Goal: Task Accomplishment & Management: Complete application form

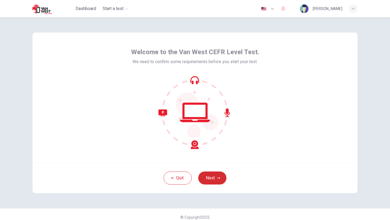
click at [217, 182] on button "Next" at bounding box center [212, 178] width 28 height 13
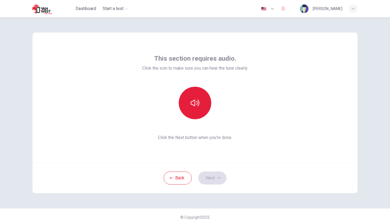
click at [197, 103] on icon "button" at bounding box center [195, 103] width 9 height 7
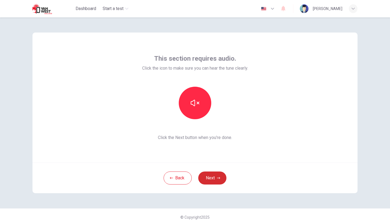
click at [205, 177] on button "Next" at bounding box center [212, 178] width 28 height 13
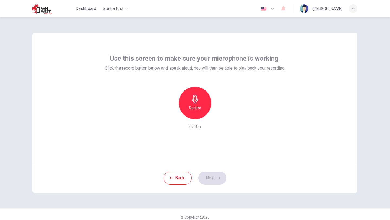
click at [198, 106] on h6 "Record" at bounding box center [195, 108] width 12 height 7
click at [194, 111] on div "Stop" at bounding box center [195, 103] width 33 height 33
click at [210, 176] on button "Next" at bounding box center [212, 178] width 28 height 13
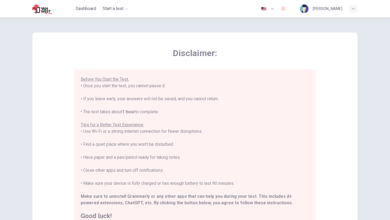
scroll to position [81, 0]
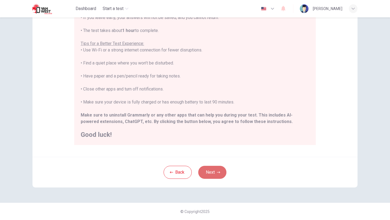
click at [208, 172] on button "Next" at bounding box center [212, 172] width 28 height 13
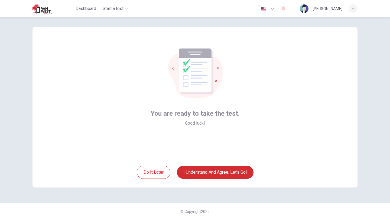
scroll to position [6, 0]
click at [208, 172] on button "I understand and agree. Let’s go!" at bounding box center [215, 172] width 77 height 13
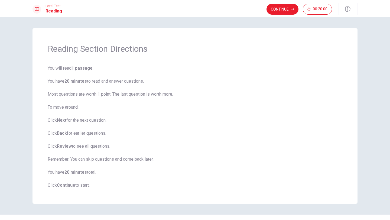
scroll to position [12, 0]
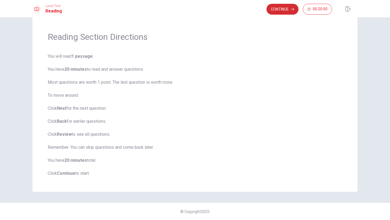
click at [275, 11] on button "Continue" at bounding box center [283, 9] width 32 height 11
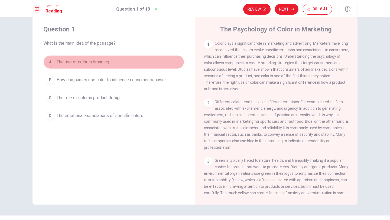
click at [107, 62] on span "The use of color in branding." at bounding box center [83, 62] width 53 height 7
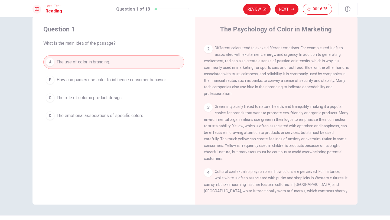
scroll to position [59, 0]
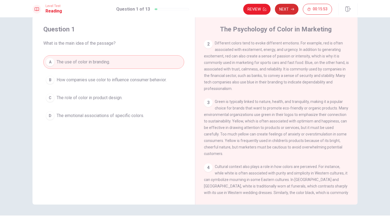
click at [291, 12] on button "Next" at bounding box center [287, 9] width 24 height 11
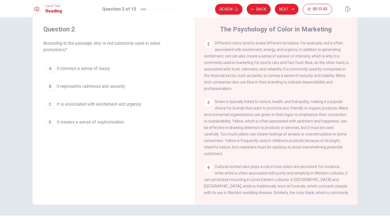
click at [134, 106] on span "It is associated with excitement and urgency." at bounding box center [99, 104] width 85 height 7
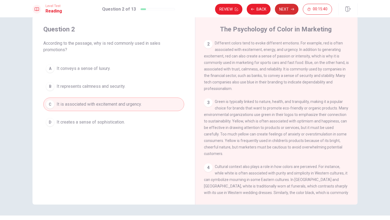
click at [290, 11] on button "Next" at bounding box center [287, 9] width 24 height 11
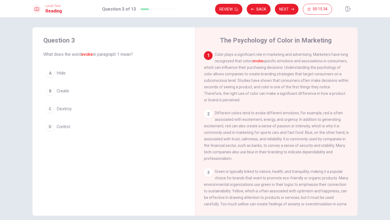
scroll to position [12, 0]
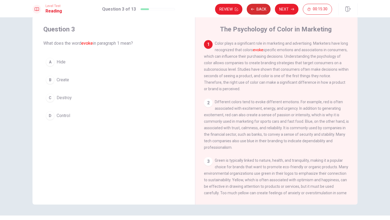
click at [264, 9] on button "Back" at bounding box center [259, 9] width 24 height 11
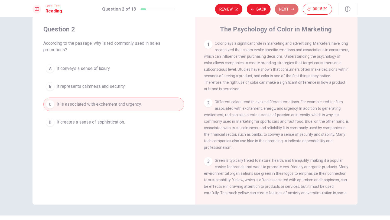
click at [287, 10] on button "Next" at bounding box center [287, 9] width 24 height 11
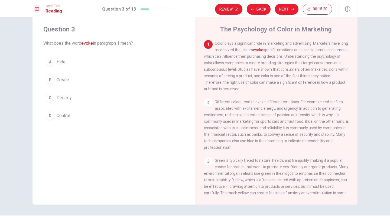
click at [63, 79] on span "Create" at bounding box center [63, 80] width 12 height 7
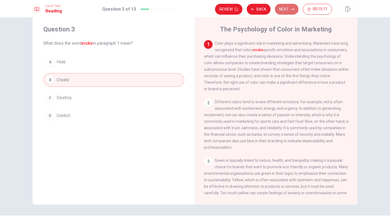
click at [284, 11] on button "Next" at bounding box center [287, 9] width 24 height 11
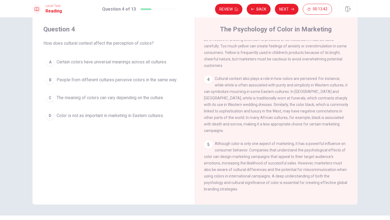
scroll to position [155, 0]
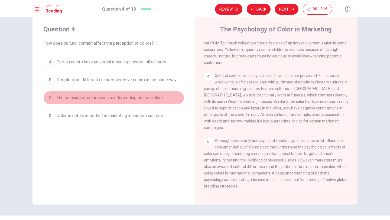
click at [128, 102] on button "C The meaning of colors can vary depending on the culture." at bounding box center [113, 98] width 141 height 14
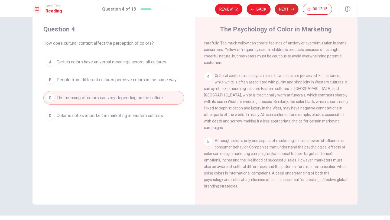
click at [283, 6] on button "Next" at bounding box center [287, 9] width 24 height 11
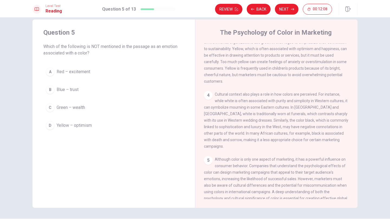
scroll to position [9, 0]
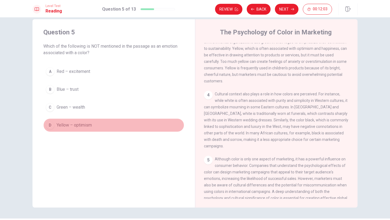
click at [88, 126] on span "Yellow – optimism" at bounding box center [74, 125] width 35 height 7
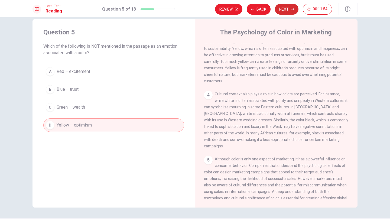
click at [283, 12] on button "Next" at bounding box center [287, 9] width 24 height 11
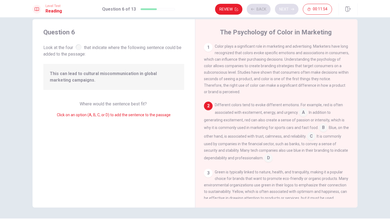
scroll to position [20, 0]
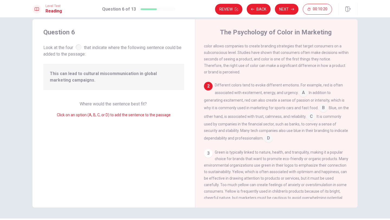
click at [299, 98] on input at bounding box center [303, 93] width 9 height 9
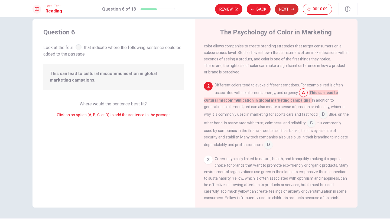
click at [292, 10] on icon "button" at bounding box center [292, 9] width 3 height 3
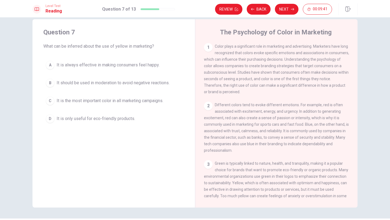
click at [137, 64] on span "It is always effective in making consumers feel happy." at bounding box center [108, 65] width 103 height 7
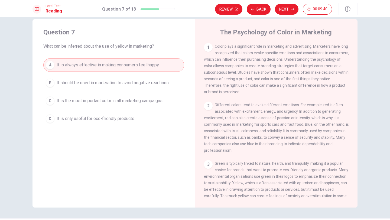
click at [283, 9] on button "Next" at bounding box center [287, 9] width 24 height 11
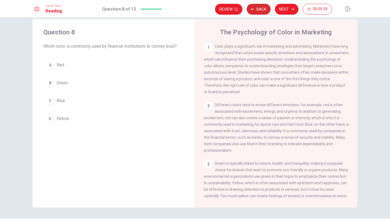
click at [258, 9] on button "Back" at bounding box center [259, 9] width 24 height 11
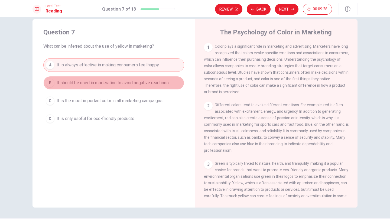
click at [132, 84] on span "It should be used in moderation to avoid negative reactions." at bounding box center [113, 83] width 113 height 7
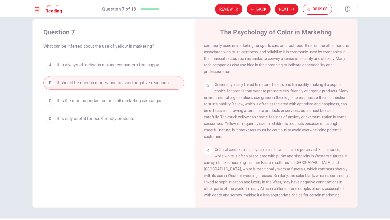
scroll to position [84, 0]
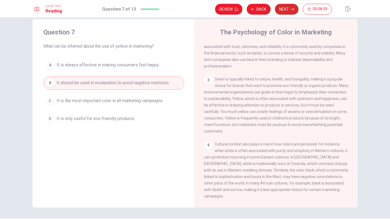
click at [290, 8] on button "Next" at bounding box center [287, 9] width 24 height 11
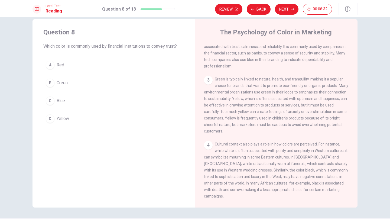
click at [59, 101] on span "Blue" at bounding box center [61, 101] width 8 height 7
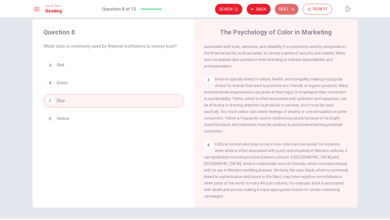
click at [283, 11] on button "Next" at bounding box center [287, 9] width 24 height 11
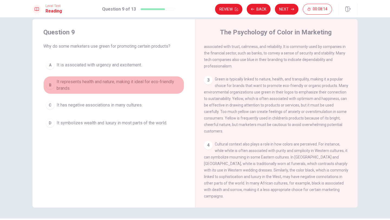
click at [151, 82] on span "It represents health and nature, making it ideal for eco-friendly brands." at bounding box center [119, 85] width 125 height 13
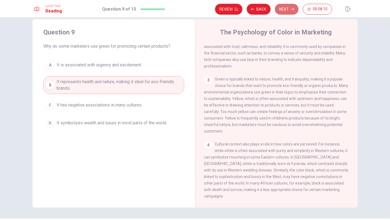
click at [289, 9] on button "Next" at bounding box center [287, 9] width 24 height 11
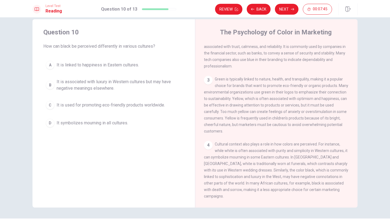
click at [157, 82] on span "It is associated with luxury in Western cultures but may have negative meanings…" at bounding box center [119, 85] width 125 height 13
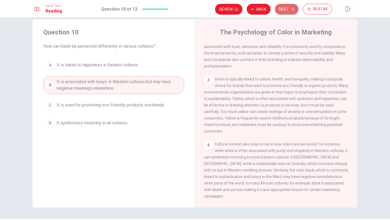
click at [292, 10] on icon "button" at bounding box center [292, 9] width 3 height 3
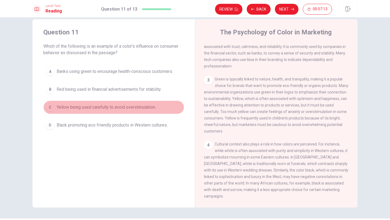
click at [146, 110] on span "Yellow being used carefully to avoid overstimulation." at bounding box center [106, 107] width 99 height 7
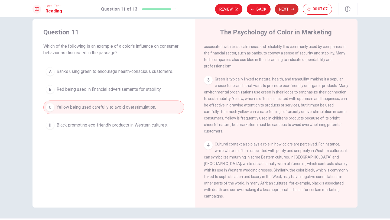
click at [285, 12] on button "Next" at bounding box center [287, 9] width 24 height 11
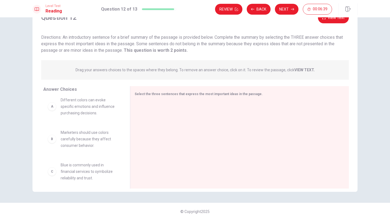
scroll to position [0, 0]
click at [95, 117] on span "Different colors can evoke specific emotions and influence purchasing decisions." at bounding box center [89, 111] width 56 height 20
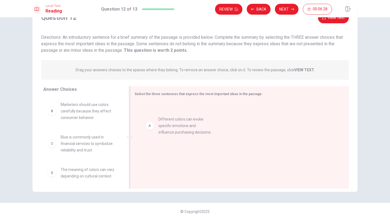
drag, startPoint x: 54, startPoint y: 107, endPoint x: 161, endPoint y: 121, distance: 108.0
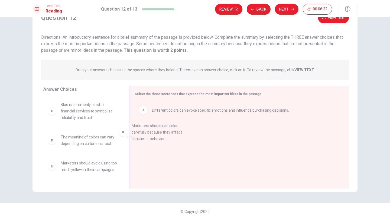
drag, startPoint x: 89, startPoint y: 114, endPoint x: 184, endPoint y: 144, distance: 99.6
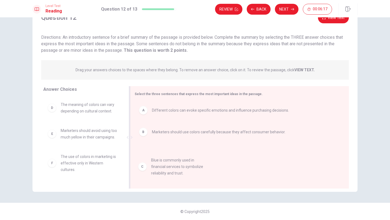
drag, startPoint x: 91, startPoint y: 115, endPoint x: 187, endPoint y: 172, distance: 110.9
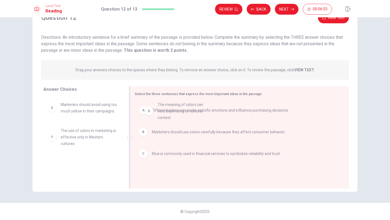
drag, startPoint x: 98, startPoint y: 116, endPoint x: 200, endPoint y: 117, distance: 101.9
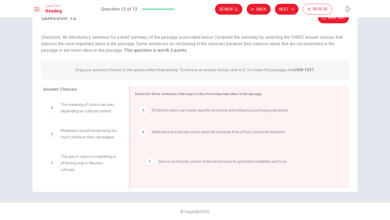
drag, startPoint x: 159, startPoint y: 157, endPoint x: 168, endPoint y: 165, distance: 11.3
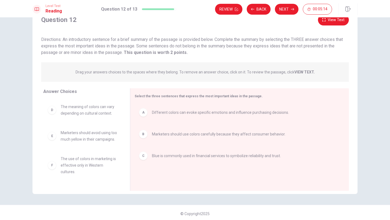
scroll to position [24, 0]
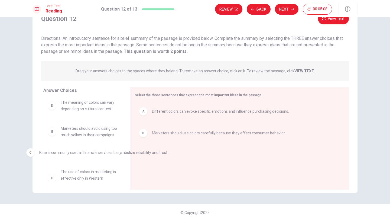
drag, startPoint x: 176, startPoint y: 158, endPoint x: 64, endPoint y: 156, distance: 112.3
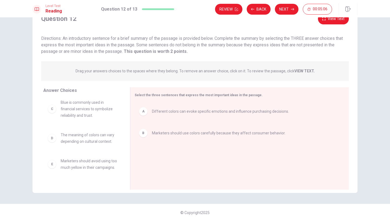
scroll to position [0, 0]
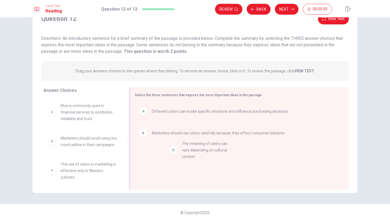
drag, startPoint x: 84, startPoint y: 140, endPoint x: 225, endPoint y: 147, distance: 141.4
click at [285, 10] on button "Next" at bounding box center [287, 9] width 24 height 11
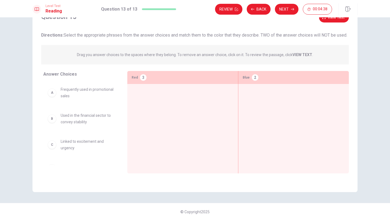
scroll to position [25, 0]
drag, startPoint x: 84, startPoint y: 104, endPoint x: 172, endPoint y: 102, distance: 88.7
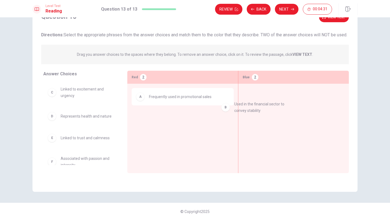
drag, startPoint x: 95, startPoint y: 99, endPoint x: 274, endPoint y: 106, distance: 178.5
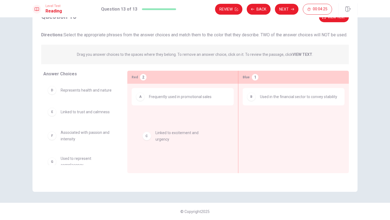
drag, startPoint x: 86, startPoint y: 99, endPoint x: 186, endPoint y: 135, distance: 105.6
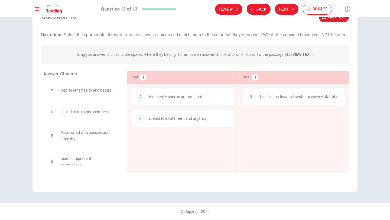
scroll to position [2, 0]
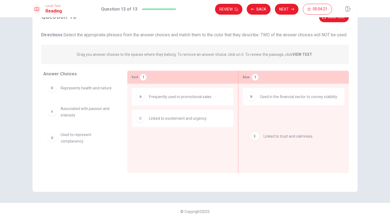
drag, startPoint x: 96, startPoint y: 118, endPoint x: 302, endPoint y: 137, distance: 207.2
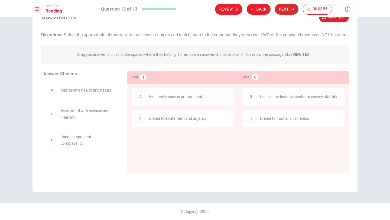
click at [291, 14] on button "Next" at bounding box center [287, 9] width 24 height 11
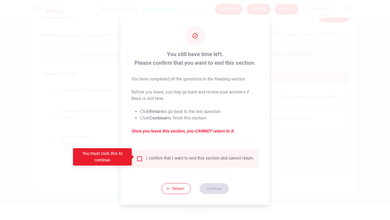
click at [141, 158] on input "You must click this to continue" at bounding box center [140, 159] width 7 height 7
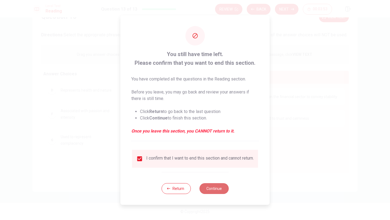
click at [227, 188] on button "Continue" at bounding box center [214, 188] width 29 height 11
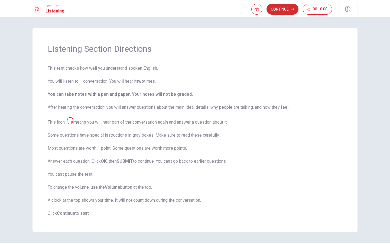
click at [290, 8] on button "Continue" at bounding box center [283, 9] width 32 height 11
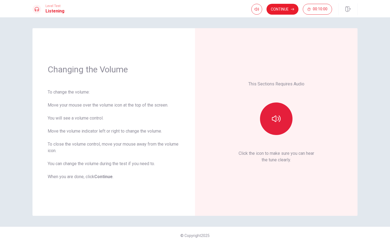
click at [278, 113] on button "button" at bounding box center [276, 118] width 33 height 33
click at [277, 10] on button "Continue" at bounding box center [283, 9] width 32 height 11
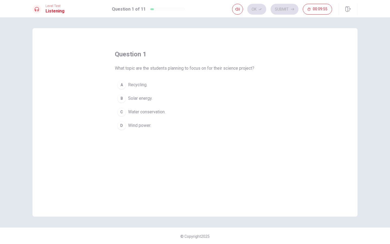
click at [144, 121] on button "D Wind power." at bounding box center [195, 126] width 160 height 14
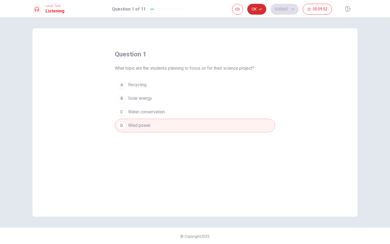
click at [256, 8] on button "Ok" at bounding box center [257, 9] width 19 height 11
click at [278, 8] on button "Submit" at bounding box center [285, 9] width 28 height 11
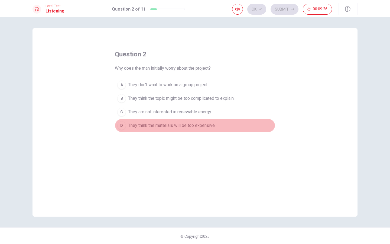
click at [193, 126] on span "They think the materials will be too expensive." at bounding box center [172, 125] width 88 height 7
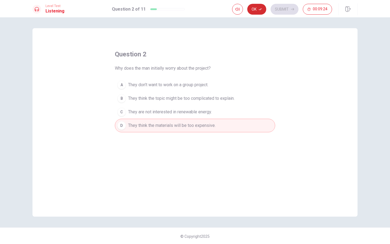
click at [256, 13] on button "Ok" at bounding box center [257, 9] width 19 height 11
click at [275, 10] on button "Submit" at bounding box center [285, 9] width 28 height 11
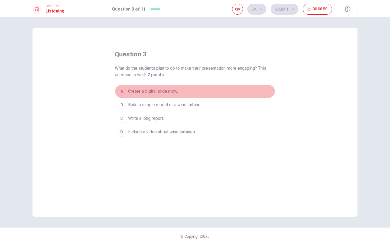
click at [169, 95] on button "A Create a digital slideshow." at bounding box center [195, 92] width 160 height 14
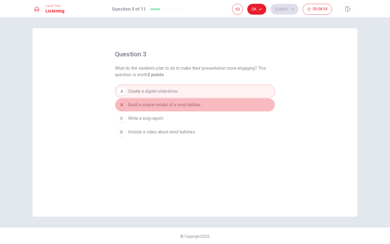
click at [178, 106] on span "Build a simple model of a wind turbine." at bounding box center [164, 105] width 73 height 7
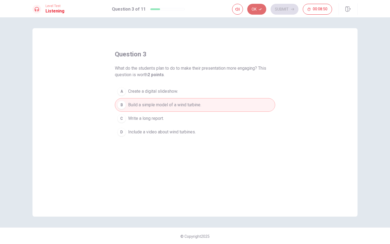
click at [258, 12] on button "Ok" at bounding box center [257, 9] width 19 height 11
click at [282, 9] on button "Submit" at bounding box center [285, 9] width 28 height 11
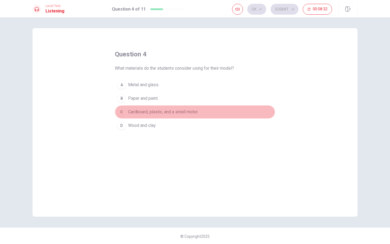
click at [192, 110] on span "Cardboard, plastic, and a small motor." at bounding box center [163, 112] width 70 height 7
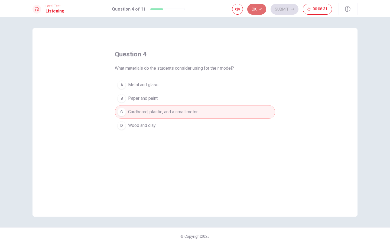
click at [258, 8] on button "Ok" at bounding box center [257, 9] width 19 height 11
click at [282, 7] on button "Submit" at bounding box center [285, 9] width 28 height 11
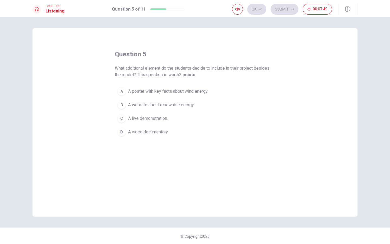
click at [166, 118] on span "A live demonstration." at bounding box center [148, 118] width 40 height 7
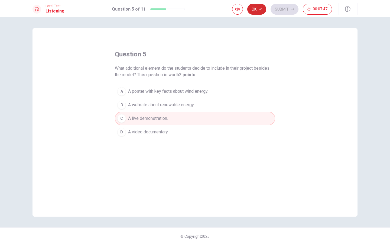
click at [260, 9] on icon "button" at bounding box center [260, 9] width 3 height 2
click at [275, 8] on button "Submit" at bounding box center [285, 9] width 28 height 11
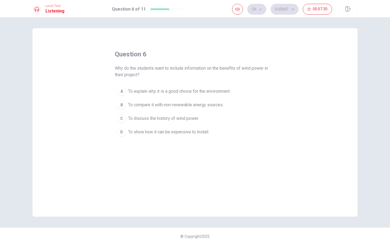
click at [179, 89] on span "To explain why it is a good choice for the environment." at bounding box center [179, 91] width 102 height 7
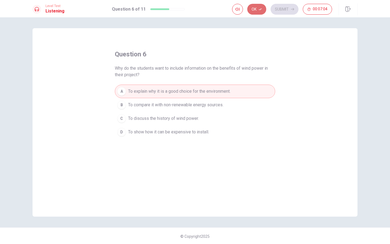
click at [257, 8] on button "Ok" at bounding box center [257, 9] width 19 height 11
click at [287, 7] on button "Submit" at bounding box center [285, 9] width 28 height 11
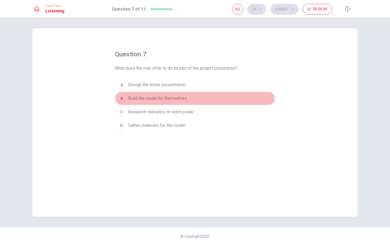
click at [172, 97] on span "Build the model by themselves." at bounding box center [158, 98] width 60 height 7
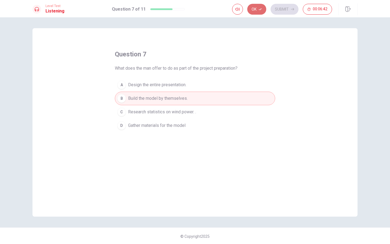
click at [253, 7] on button "Ok" at bounding box center [257, 9] width 19 height 11
click at [285, 5] on button "Submit" at bounding box center [285, 9] width 28 height 11
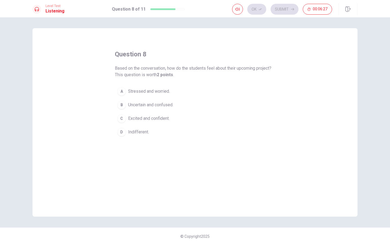
click at [168, 106] on span "Uncertain and confused." at bounding box center [150, 105] width 45 height 7
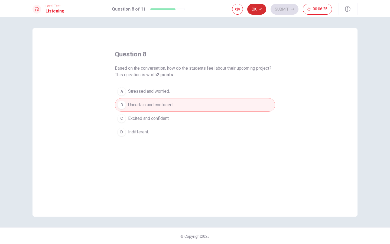
click at [258, 11] on button "Ok" at bounding box center [257, 9] width 19 height 11
click at [284, 9] on button "Submit" at bounding box center [285, 9] width 28 height 11
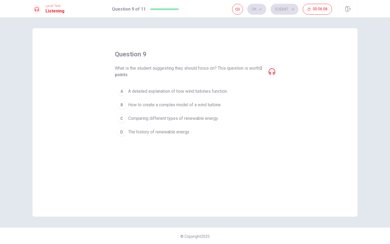
click at [210, 104] on span "How to create a complex model of a wind turbine." at bounding box center [175, 105] width 94 height 7
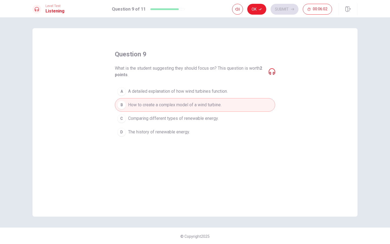
click at [210, 91] on span "A detailed explanation of how wind turbines function." at bounding box center [178, 91] width 100 height 7
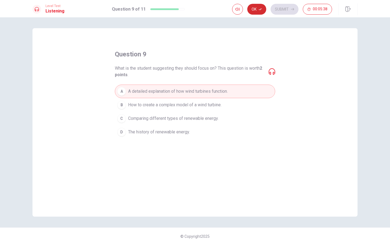
click at [259, 11] on button "Ok" at bounding box center [257, 9] width 19 height 11
click at [284, 13] on button "Submit" at bounding box center [285, 9] width 28 height 11
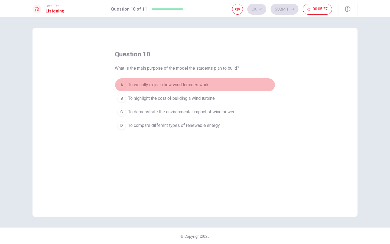
click at [192, 87] on span "To visually explain how wind turbines work." at bounding box center [168, 85] width 81 height 7
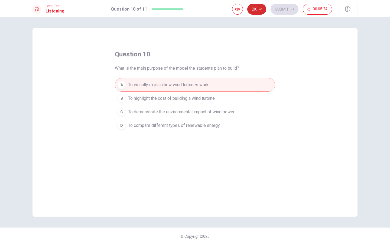
click at [256, 11] on button "Ok" at bounding box center [257, 9] width 19 height 11
click at [281, 11] on button "Submit" at bounding box center [285, 9] width 28 height 11
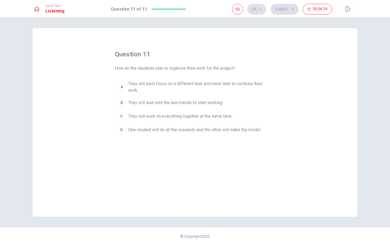
click at [194, 82] on span "They will each focus on a different task and meet later to combine their work." at bounding box center [200, 87] width 145 height 13
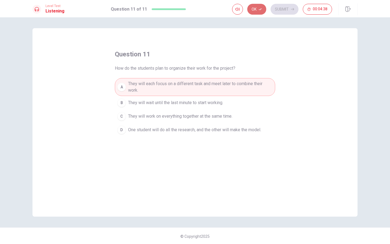
click at [262, 7] on button "Ok" at bounding box center [257, 9] width 19 height 11
click at [281, 11] on button "Submit" at bounding box center [285, 9] width 28 height 11
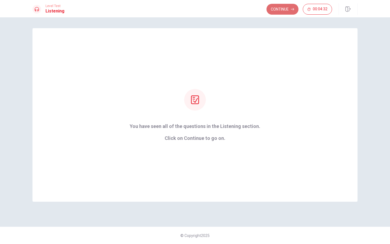
click at [279, 10] on button "Continue" at bounding box center [283, 9] width 32 height 11
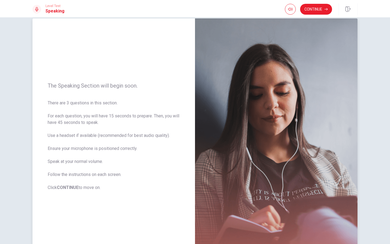
scroll to position [13, 0]
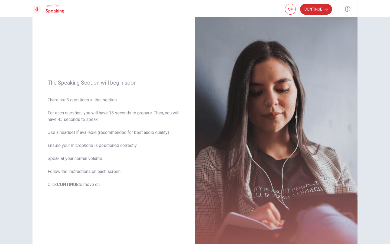
click at [321, 13] on button "Continue" at bounding box center [316, 9] width 32 height 11
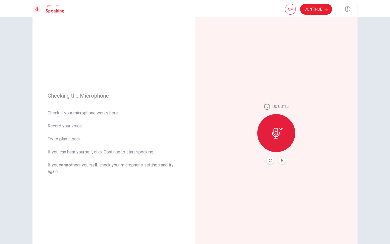
click at [275, 142] on div at bounding box center [277, 133] width 38 height 38
click at [281, 159] on icon "Play Audio" at bounding box center [282, 160] width 3 height 3
click at [281, 162] on icon "Pause Audio" at bounding box center [282, 160] width 3 height 3
click at [273, 140] on div at bounding box center [277, 133] width 38 height 38
click at [307, 11] on button "Continue" at bounding box center [316, 9] width 32 height 11
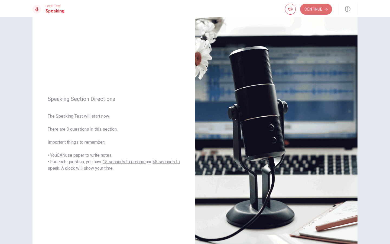
click at [322, 10] on button "Continue" at bounding box center [316, 9] width 32 height 11
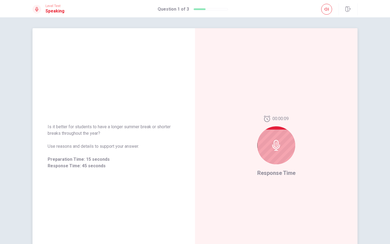
click at [275, 155] on div at bounding box center [277, 145] width 38 height 38
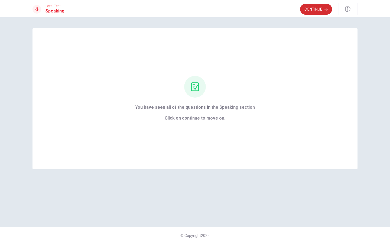
click at [316, 9] on button "Continue" at bounding box center [316, 9] width 32 height 11
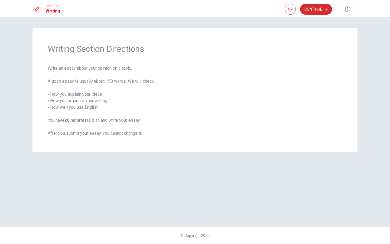
click at [321, 12] on button "Continue" at bounding box center [316, 9] width 32 height 11
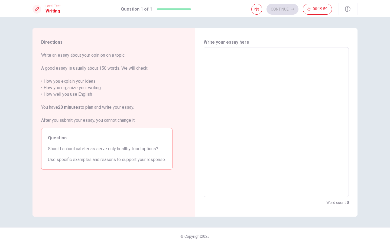
click at [249, 53] on textarea at bounding box center [277, 122] width 138 height 141
type textarea "Y"
type textarea "x"
type textarea "Ye"
type textarea "x"
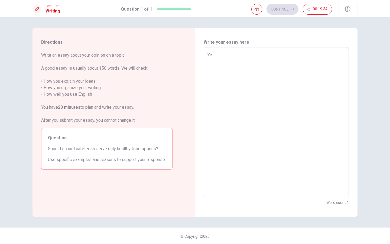
type textarea "Yes"
type textarea "x"
type textarea "Yes,"
type textarea "x"
type textarea "Yes,I"
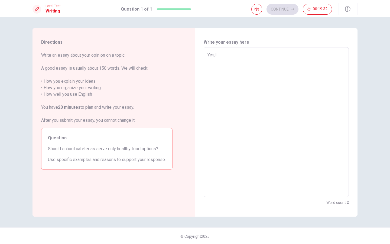
type textarea "x"
type textarea "Yes,It"
type textarea "x"
type textarea "Yes,Ith"
type textarea "x"
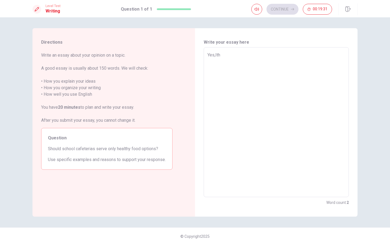
type textarea "Yes,Ithi"
type textarea "x"
type textarea "Yes,Ithin"
type textarea "x"
type textarea "Yes,Ithink"
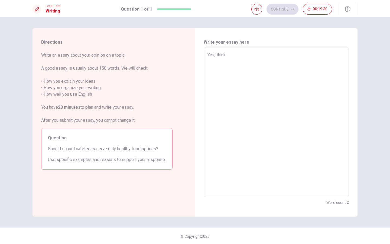
type textarea "x"
type textarea "Yes,Ithink"
type textarea "x"
type textarea "Yes,Ithink"
type textarea "x"
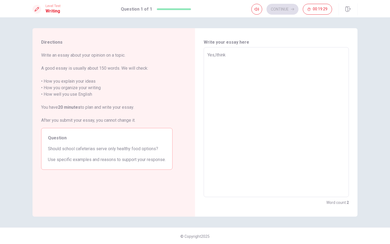
type textarea "Yes,Ithin"
type textarea "x"
type textarea "Yes,Ithi"
type textarea "x"
type textarea "Yes,Ith"
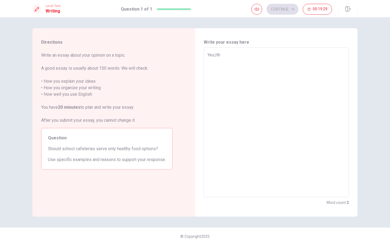
type textarea "x"
type textarea "Yes,It"
type textarea "x"
type textarea "Yes,I"
type textarea "x"
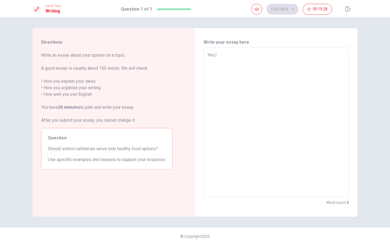
type textarea "Yes,I"
type textarea "x"
type textarea "Yes,I t"
type textarea "x"
type textarea "Yes,I th"
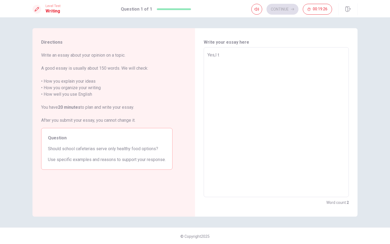
type textarea "x"
type textarea "Yes,I thi"
type textarea "x"
type textarea "Yes,I thin"
type textarea "x"
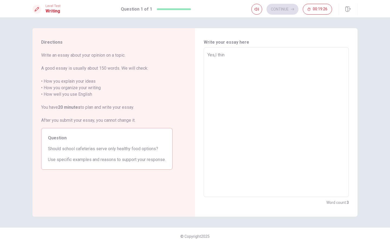
type textarea "Yes,I think"
type textarea "x"
type textarea "Yes,I think"
type textarea "x"
type textarea "Yes,I think s"
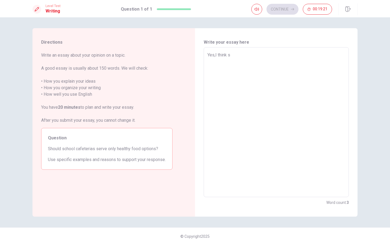
type textarea "x"
type textarea "Yes,I think sc"
type textarea "x"
type textarea "Yes,I think sch"
type textarea "x"
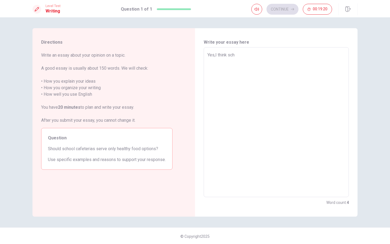
type textarea "Yes,I think scho"
type textarea "x"
type textarea "Yes,I think schoo"
type textarea "x"
type textarea "Yes,I think school"
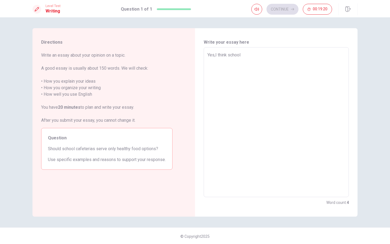
type textarea "x"
type textarea "Yes,I think school"
type textarea "x"
type textarea "Yes,I think school c"
type textarea "x"
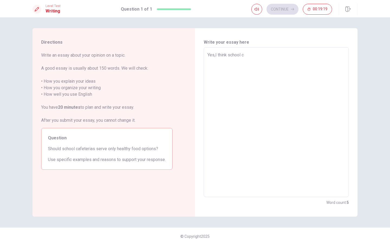
type textarea "Yes,I think school ca"
type textarea "x"
type textarea "Yes,I think school caf"
type textarea "x"
type textarea "Yes,I think school caff"
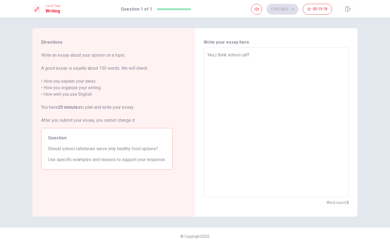
type textarea "x"
type textarea "Yes,I think school caffe"
type textarea "x"
type textarea "Yes,I think school caffet"
type textarea "x"
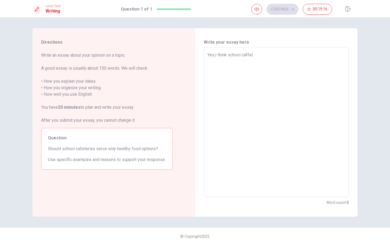
type textarea "Yes,I think school caffete"
type textarea "x"
type textarea "Yes,I think school caffeter"
type textarea "x"
type textarea "Yes,I think school caffeteri"
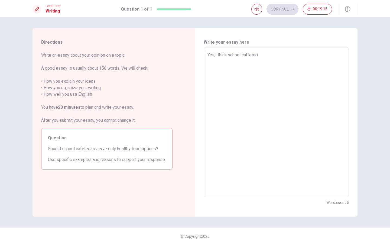
type textarea "x"
type textarea "Yes,I think school caffeteria"
type textarea "x"
type textarea "Yes,I think school caffeterias"
type textarea "x"
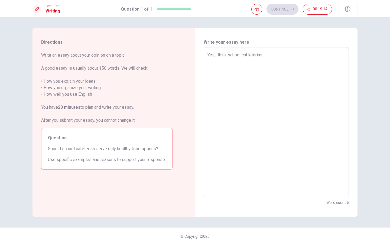
type textarea "Yes,I think school caffeterias"
type textarea "x"
type textarea "Yes,I think school caffeterias s"
type textarea "x"
type textarea "Yes,I think school caffeterias sh"
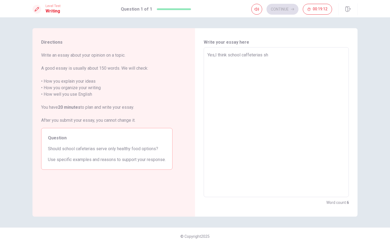
type textarea "x"
type textarea "Yes,I think school caffeterias sho"
type textarea "x"
type textarea "Yes,I think school caffeterias shou"
type textarea "x"
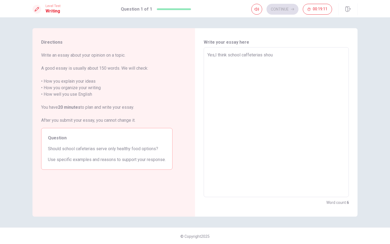
type textarea "Yes,I think school caffeterias shoul"
type textarea "x"
type textarea "Yes,I think school caffeterias should"
type textarea "x"
type textarea "Yes,I think school caffeterias should"
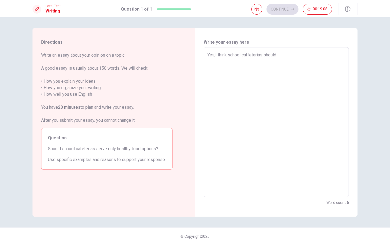
type textarea "x"
type textarea "Yes,I think school caffeterias should s"
type textarea "x"
type textarea "Yes,I think school caffeterias should se"
type textarea "x"
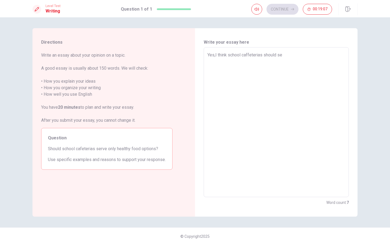
type textarea "Yes,I think school caffeterias should ser"
type textarea "x"
type textarea "Yes,I think school caffeterias should serv"
type textarea "x"
type textarea "Yes,I think school caffeterias should serve"
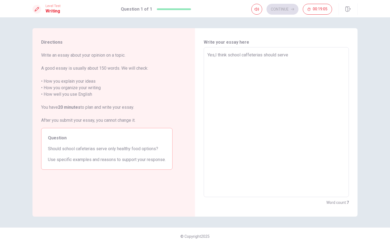
type textarea "x"
type textarea "Yes,I think school caffeterias should serve"
type textarea "x"
type textarea "Yes,I think school caffeterias should serve o"
type textarea "x"
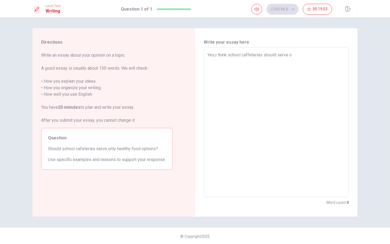
type textarea "Yes,I think school caffeterias should serve on"
type textarea "x"
type textarea "Yes,I think school caffeterias should serve onl"
type textarea "x"
type textarea "Yes,I think school caffeterias should serve only"
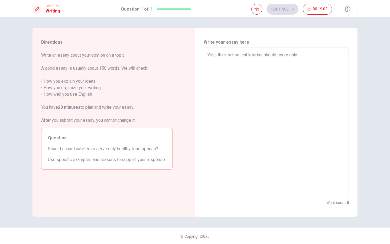
type textarea "x"
type textarea "Yes,I think school caffeterias should serve only"
type textarea "x"
type textarea "Yes,I think school caffeterias should serve only h"
type textarea "x"
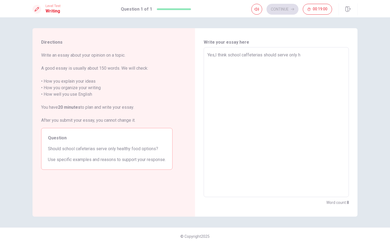
type textarea "Yes,I think school caffeterias should serve only he"
type textarea "x"
type textarea "Yes,I think school caffeterias should serve only hea"
type textarea "x"
type textarea "Yes,I think school caffeterias should serve only heal"
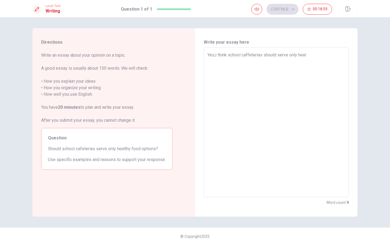
type textarea "x"
type textarea "Yes,I think school caffeterias should serve only healt"
type textarea "x"
type textarea "Yes,I think school caffeterias should serve only health"
type textarea "x"
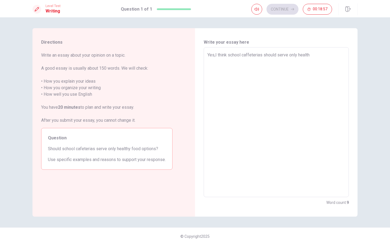
type textarea "Yes,I think school caffeterias should serve only healthy"
type textarea "x"
type textarea "Yes,I think school caffeterias should serve only healthy"
type textarea "x"
type textarea "Yes,I think school caffeterias should serve only healthy f"
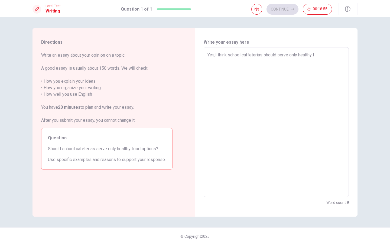
type textarea "x"
type textarea "Yes,I think school caffeterias should serve only healthy fo"
type textarea "x"
type textarea "Yes,I think school caffeterias should serve only healthy foo"
type textarea "x"
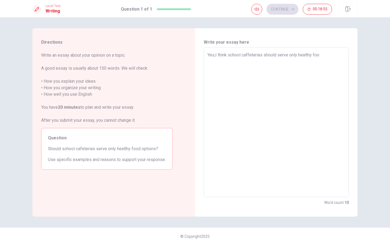
type textarea "Yes,I think school caffeterias should serve only healthy food"
type textarea "x"
type textarea "Yes,I think school caffeterias should serve only healthy food."
type textarea "x"
type textarea "Yes,I think school caffeterias should serve only healthy food."
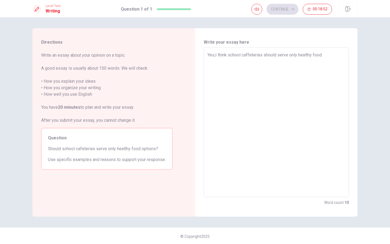
type textarea "x"
type textarea "Yes,I think school caffeterias should serve only healthy food."
type textarea "x"
type textarea "Yes,I think school caffeterias should serve only healthy food.b"
type textarea "x"
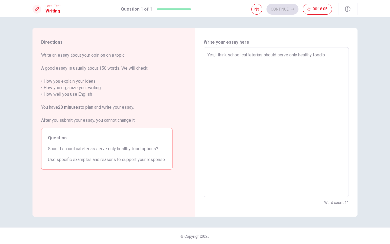
type textarea "Yes,I think school caffeterias should serve only healthy food."
type textarea "x"
type textarea "Yes,I think school caffeterias should serve only healthy food"
type textarea "x"
type textarea "Yes,I think school caffeterias should serve only healthy food"
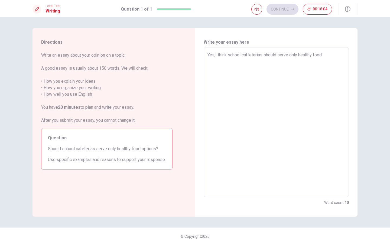
type textarea "x"
type textarea "Yes,I think school caffeterias should serve only healthy food b"
type textarea "x"
type textarea "Yes,I think school caffeterias should serve only healthy food be"
type textarea "x"
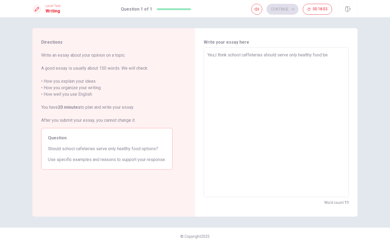
type textarea "Yes,I think school caffeterias should serve only healthy food bec"
type textarea "x"
type textarea "Yes,I think school caffeterias should serve only healthy food beca"
type textarea "x"
type textarea "Yes,I think school caffeterias should serve only healthy food becau"
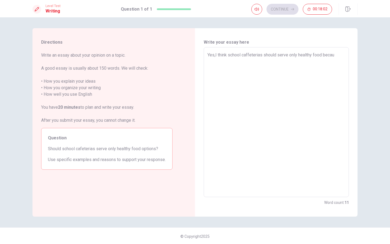
type textarea "x"
type textarea "Yes,I think school caffeterias should serve only healthy food becaus"
type textarea "x"
type textarea "Yes,I think school caffeterias should serve only healthy food because"
type textarea "x"
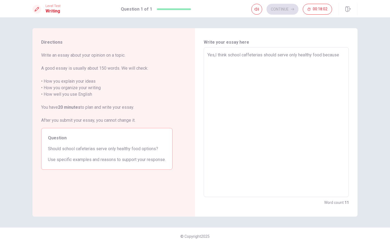
type textarea "Yes,I think school caffeterias should serve only healthy food because"
type textarea "x"
type textarea "Yes,I think school caffeterias should serve only healthy food because"
type textarea "x"
type textarea "Yes,I think school caffeterias should serve only healthy food becaus"
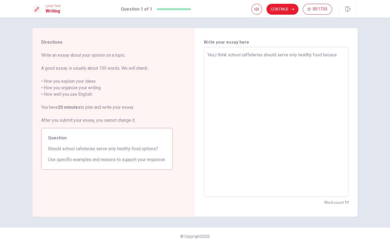
type textarea "x"
type textarea "Yes,I think school caffeterias should serve only healthy food becau"
type textarea "x"
type textarea "Yes,I think school caffeterias should serve only healthy food beca"
type textarea "x"
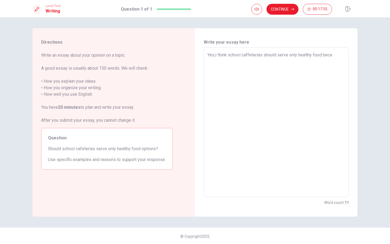
type textarea "Yes,I think school caffeterias should serve only healthy food bec"
type textarea "x"
type textarea "Yes,I think school caffeterias should serve only healthy food be"
type textarea "x"
type textarea "Yes,I think school caffeterias should serve only healthy food b"
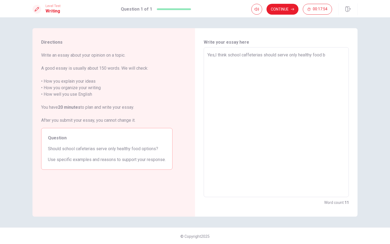
type textarea "x"
type textarea "Yes,I think school caffeterias should serve only healthy food"
type textarea "x"
type textarea "Yes,I think school caffeterias should serve only healthy food"
type textarea "x"
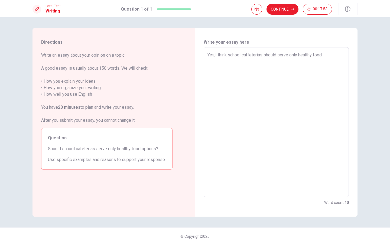
type textarea "Yes,I think school caffeterias should serve only healthy food."
type textarea "x"
type textarea "Yes,I think school caffeterias should serve only healthy food.]"
type textarea "x"
type textarea "Yes,I think school caffeterias should serve only healthy food."
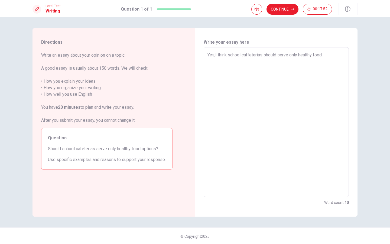
type textarea "x"
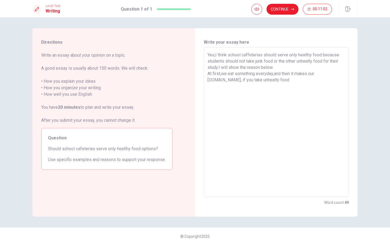
click at [224, 82] on textarea "Yes,I think school caffeterias should serve only healthy food because students …" at bounding box center [277, 122] width 138 height 141
click at [272, 81] on textarea "Yes,I think school caffeterias should serve only healthy food because students …" at bounding box center [277, 122] width 138 height 141
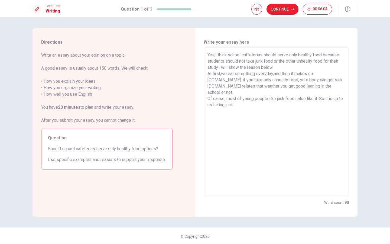
click at [208, 98] on textarea "Yes,I think school caffeterias should serve only healthy food because students …" at bounding box center [277, 122] width 138 height 141
click at [210, 99] on textarea "Yes,I think school caffeterias should serve only healthy food because students …" at bounding box center [277, 122] width 138 height 141
click at [264, 101] on textarea "Yes,I think school caffeterias should serve only healthy food because students …" at bounding box center [277, 122] width 138 height 141
click at [234, 101] on textarea "Yes,I think school caffeterias should serve only healthy food because students …" at bounding box center [277, 122] width 138 height 141
click at [257, 101] on textarea "Yes,I think school caffeterias should serve only healthy food because students …" at bounding box center [277, 122] width 138 height 141
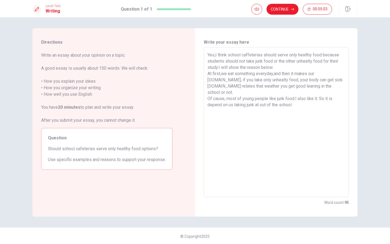
click at [259, 98] on textarea "Yes,I think school caffeterias should serve only healthy food because students …" at bounding box center [277, 122] width 138 height 141
click at [301, 97] on textarea "Yes,I think school caffeterias should serve only healthy food because students …" at bounding box center [277, 122] width 138 height 141
click at [319, 85] on textarea "Yes,I think school caffeterias should serve only healthy food because students …" at bounding box center [277, 122] width 138 height 141
click at [333, 86] on textarea "Yes,I think school caffeterias should serve only healthy food because students …" at bounding box center [277, 122] width 138 height 141
click at [255, 94] on textarea "Yes,I think school caffeterias should serve only healthy food because students …" at bounding box center [277, 122] width 138 height 141
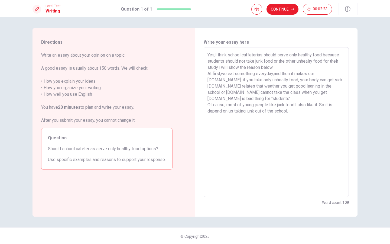
click at [300, 107] on textarea "Yes,I think school caffeterias should serve only healthy food because students …" at bounding box center [277, 122] width 138 height 141
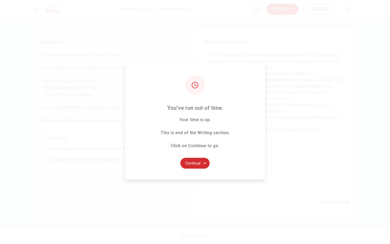
click at [203, 165] on button "Continue" at bounding box center [195, 163] width 29 height 11
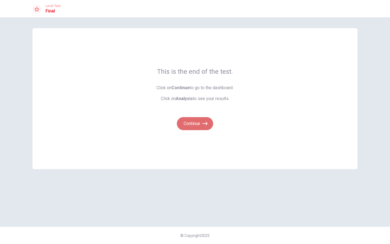
click at [202, 122] on button "Continue" at bounding box center [195, 123] width 36 height 13
